Goal: Find contact information: Find contact information

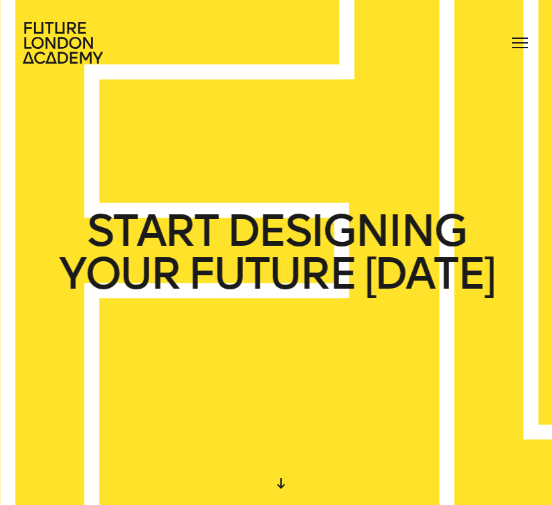
click at [515, 47] on span at bounding box center [520, 47] width 16 height 1
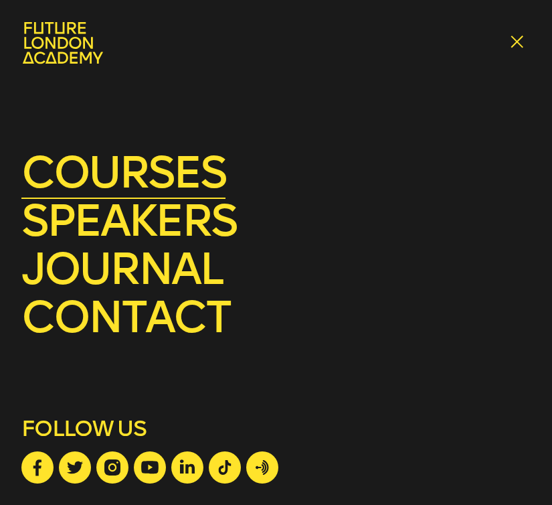
click at [180, 159] on link "courses" at bounding box center [123, 172] width 204 height 53
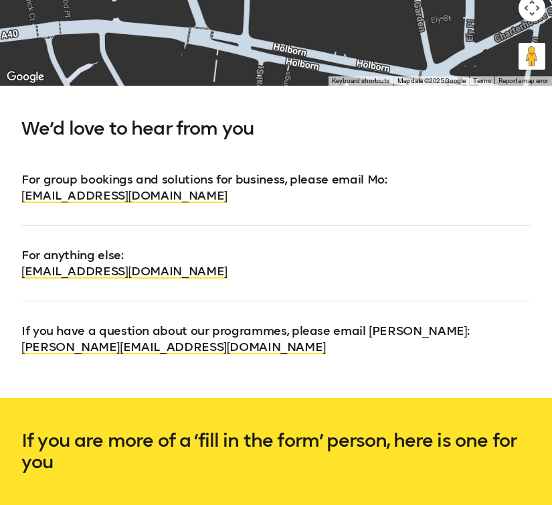
scroll to position [660, 0]
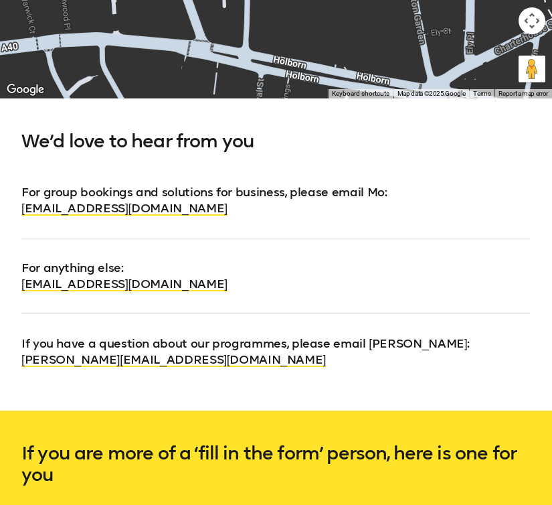
drag, startPoint x: 244, startPoint y: 286, endPoint x: 18, endPoint y: 288, distance: 226.2
click at [18, 288] on div "We’d love to hear from you For group bookings and solutions for business, pleas…" at bounding box center [276, 254] width 552 height 312
copy link "[EMAIL_ADDRESS][DOMAIN_NAME]"
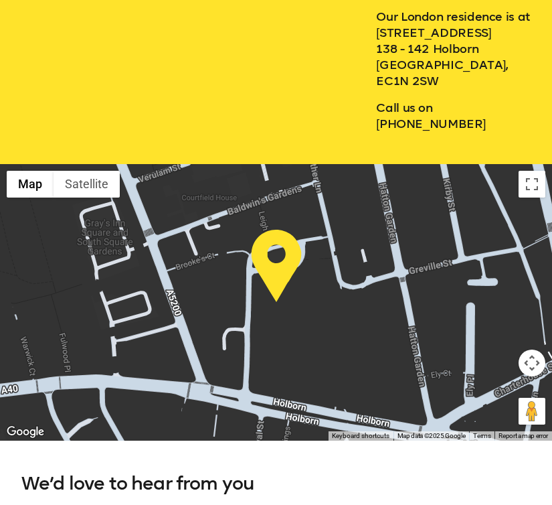
scroll to position [0, 0]
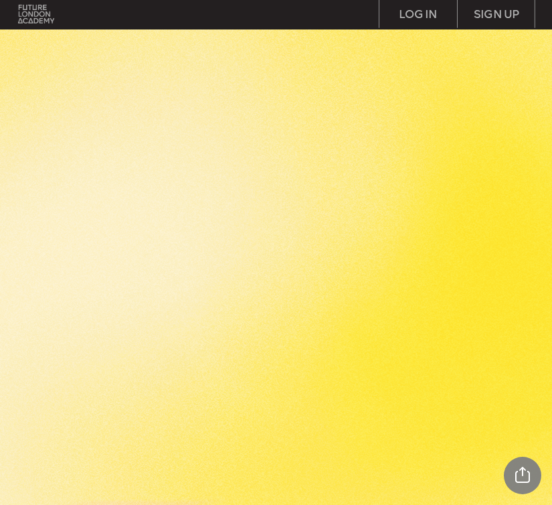
scroll to position [3255, 0]
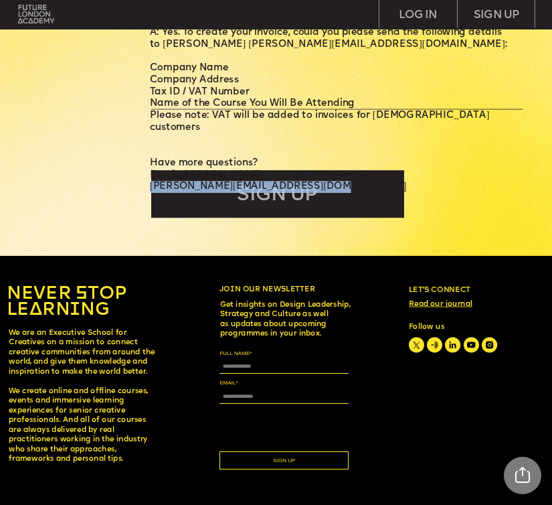
drag, startPoint x: 344, startPoint y: 151, endPoint x: 151, endPoint y: 154, distance: 193.4
click at [151, 181] on p "andrea@futurelondonacademy.co.uk" at bounding box center [331, 187] width 362 height 12
copy link "andrea@futurelondonacademy.co.uk"
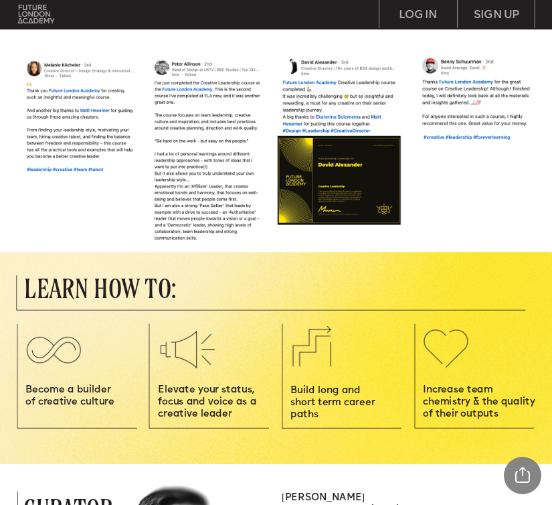
scroll to position [447, 0]
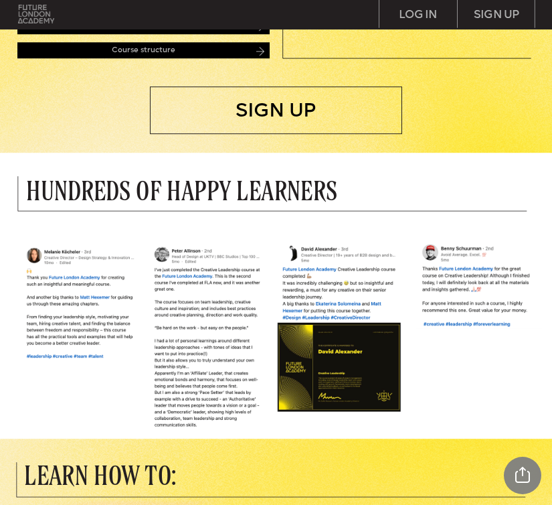
click at [39, 21] on img at bounding box center [36, 14] width 36 height 18
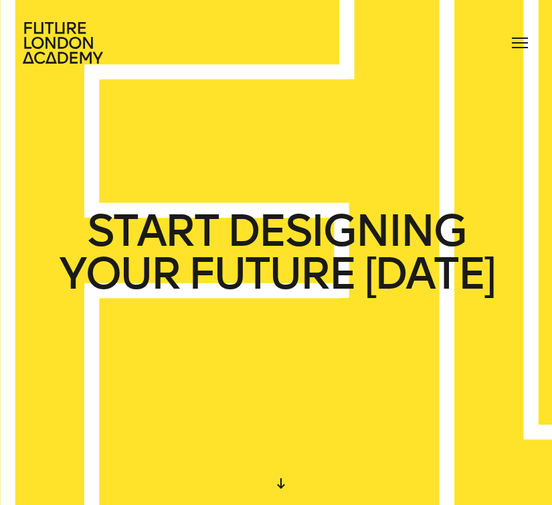
click at [509, 38] on div "courses speakers journal contact" at bounding box center [276, 42] width 552 height 43
click at [511, 40] on div at bounding box center [519, 42] width 21 height 21
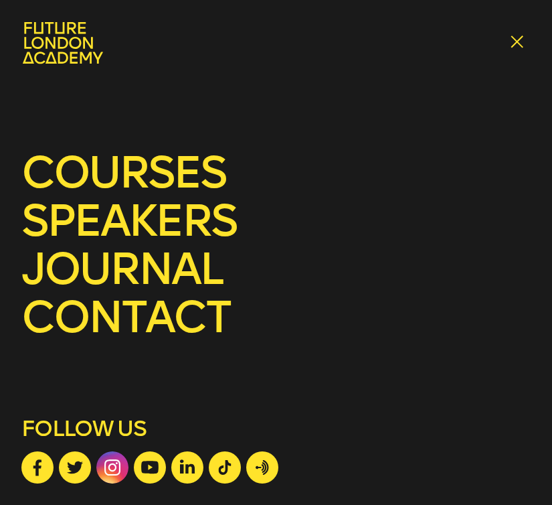
click at [106, 482] on link at bounding box center [112, 467] width 32 height 32
